Goal: Connect with others: Connect with others

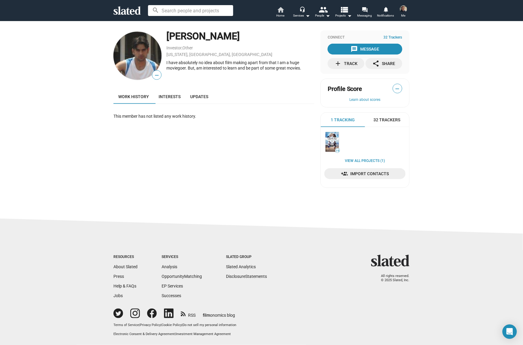
click at [280, 11] on mat-icon "home" at bounding box center [280, 9] width 7 height 7
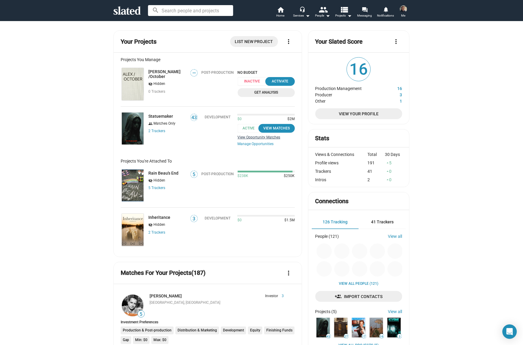
click at [271, 138] on link "View Opportunity Matches" at bounding box center [266, 137] width 57 height 4
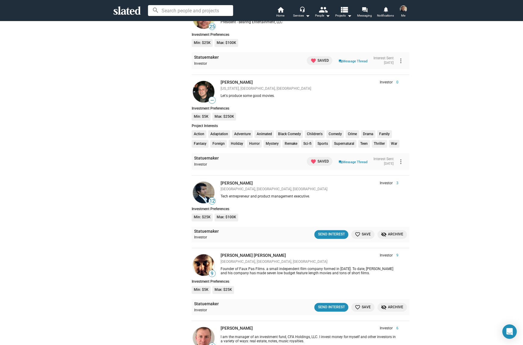
scroll to position [276, 0]
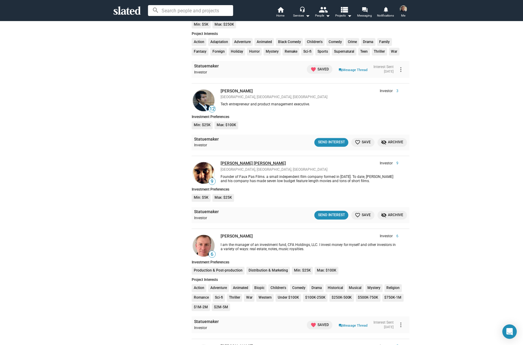
click at [238, 163] on link "[PERSON_NAME] [PERSON_NAME]" at bounding box center [252, 163] width 65 height 5
